Goal: Transaction & Acquisition: Book appointment/travel/reservation

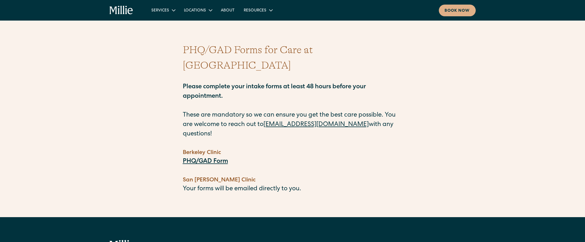
click at [131, 11] on icon "home" at bounding box center [122, 10] width 24 height 9
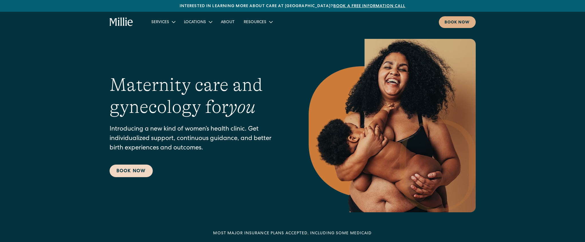
click at [133, 173] on link "Book Now" at bounding box center [131, 171] width 43 height 13
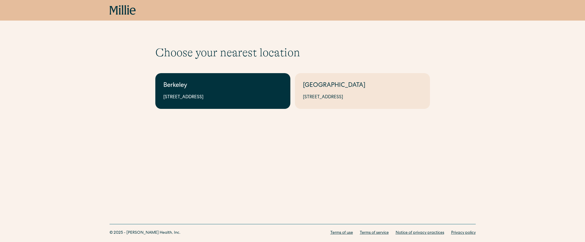
click at [206, 87] on div "Berkeley" at bounding box center [222, 85] width 119 height 9
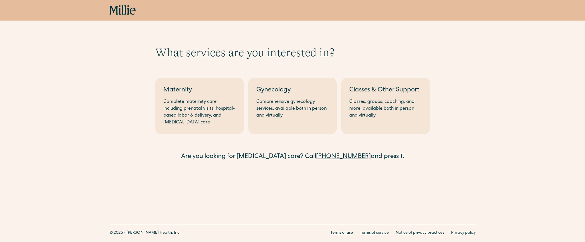
click at [206, 86] on div "Maternity" at bounding box center [199, 90] width 72 height 9
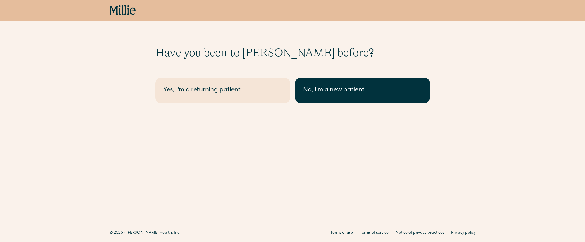
click at [352, 91] on div "No, I'm a new patient" at bounding box center [362, 90] width 119 height 9
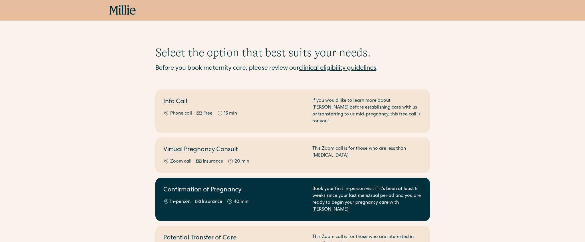
click at [236, 186] on h2 "Confirmation of Pregnancy" at bounding box center [234, 190] width 142 height 9
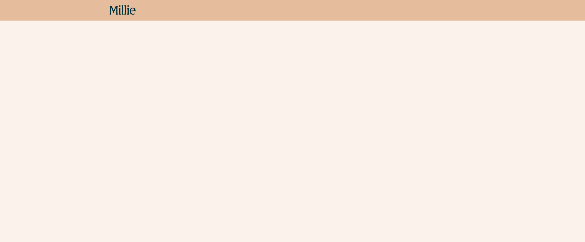
scroll to position [184, 0]
click at [115, 8] on icon at bounding box center [114, 10] width 8 height 9
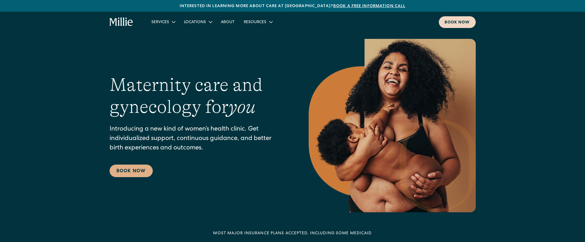
click at [468, 23] on div "Book now" at bounding box center [457, 23] width 25 height 6
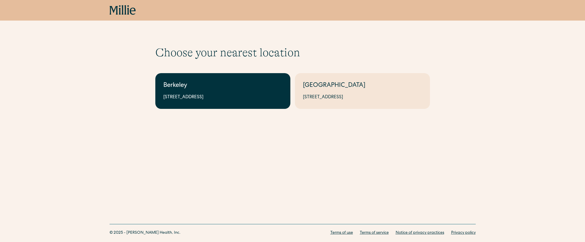
click at [244, 94] on div "2999 Regent St, Suite 524, Berkeley, CA 94705" at bounding box center [222, 97] width 119 height 7
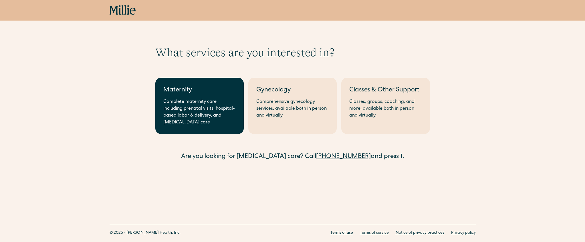
click at [218, 107] on div "Complete maternity care including prenatal visits, hospital-based labor & deliv…" at bounding box center [199, 112] width 72 height 27
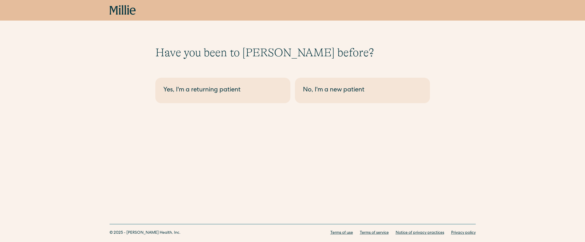
click at [363, 105] on div "Have you been to Millie before? Berkeley - Maternity Yes, I'm a returning patie…" at bounding box center [292, 65] width 585 height 131
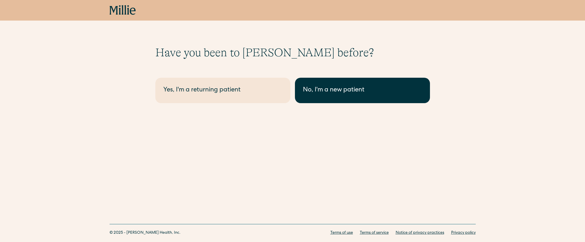
click at [364, 97] on link "No, I'm a new patient" at bounding box center [362, 90] width 135 height 25
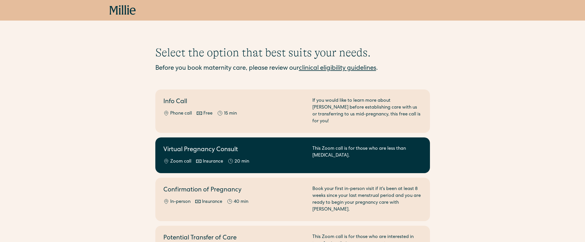
click at [213, 151] on div "Virtual Pregnancy Consult Zoom call Insurance 20 min" at bounding box center [234, 156] width 142 height 20
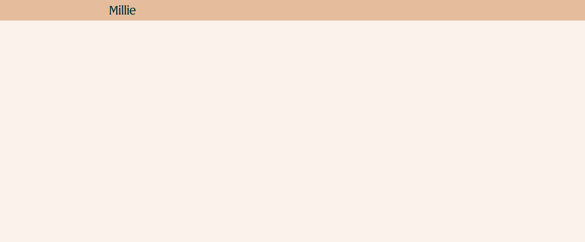
scroll to position [201, 0]
